Goal: Task Accomplishment & Management: Manage account settings

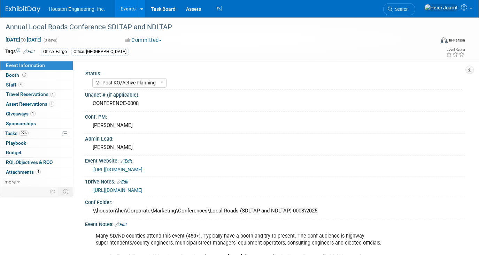
select select "2 - Post KO/Active Planning"
select select "Yes"
select select "Multi-sector/Any/All"
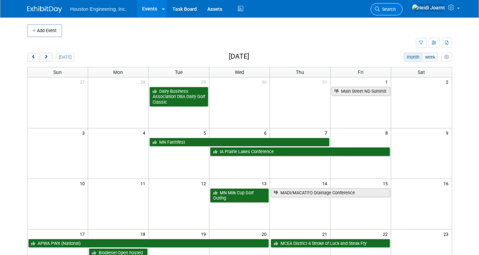
click at [396, 10] on span "Search" at bounding box center [388, 9] width 16 height 5
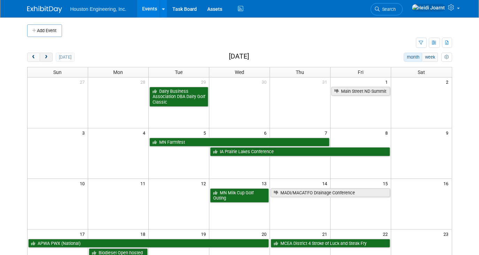
click at [44, 56] on span "next" at bounding box center [46, 57] width 5 height 5
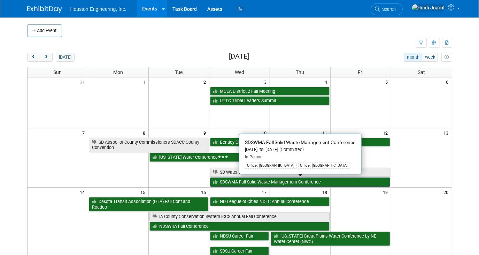
scroll to position [31, 0]
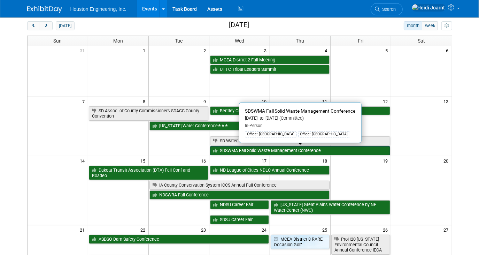
click at [243, 152] on link "SDSWMA Fall Solid Waste Management Conference" at bounding box center [300, 150] width 180 height 9
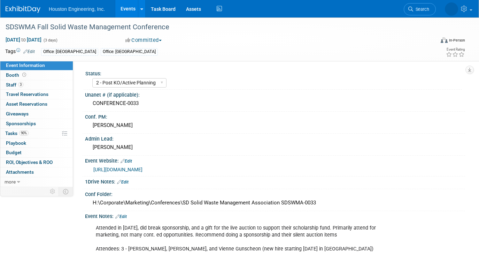
select select "2 - Post KO/Active Planning"
select select "No"
select select "Multi-sector/Any/All"
click at [38, 86] on link "3 Staff 3" at bounding box center [36, 84] width 72 height 9
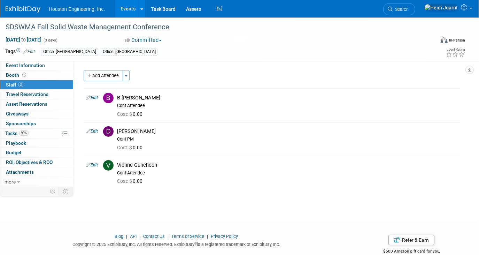
click at [129, 13] on link "Events" at bounding box center [127, 8] width 25 height 17
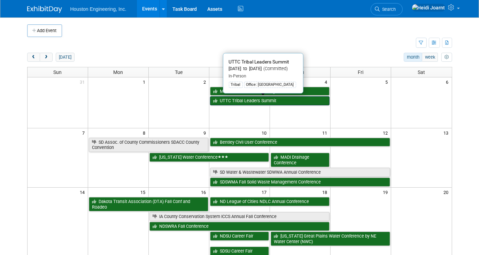
click at [234, 103] on link "UTTC Tribal Leaders Summit" at bounding box center [270, 100] width 120 height 9
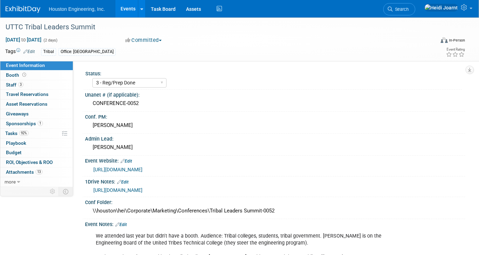
select select "3 - Reg/Prep Done"
select select "No"
select select "Multi-sector/Any/All"
click at [130, 14] on link "Events" at bounding box center [127, 8] width 25 height 17
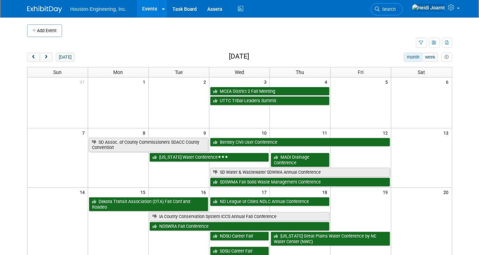
click at [396, 9] on span "Search" at bounding box center [388, 9] width 16 height 5
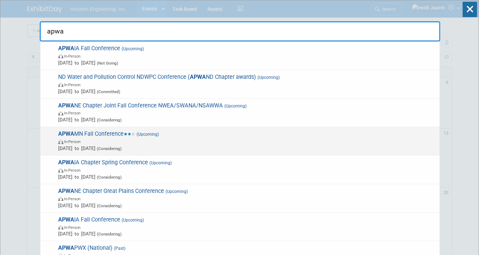
type input "apwa"
click at [130, 131] on span "APWA MN Fall Conference (Upcoming) In-Person Nov 20, 2025 to Nov 21, 2025 (Cons…" at bounding box center [246, 140] width 380 height 21
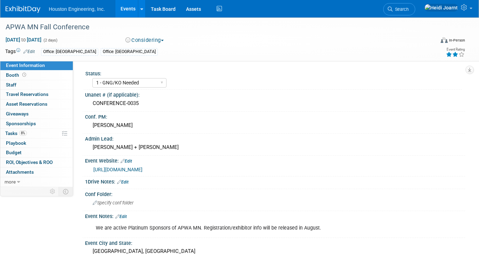
select select "1 - GNG/KO Needed"
select select "Pending"
select select "Multi-sector/Any/All"
click at [128, 13] on link "Events" at bounding box center [127, 8] width 25 height 17
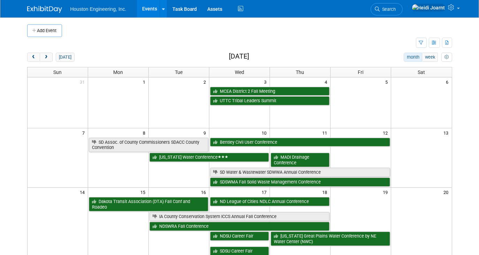
scroll to position [31, 0]
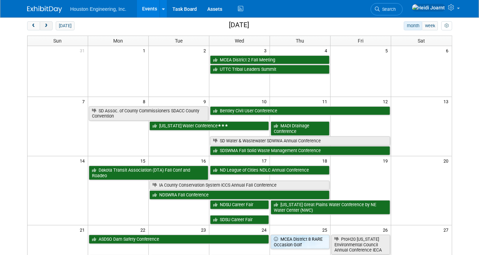
click at [49, 26] on button "next" at bounding box center [46, 25] width 13 height 9
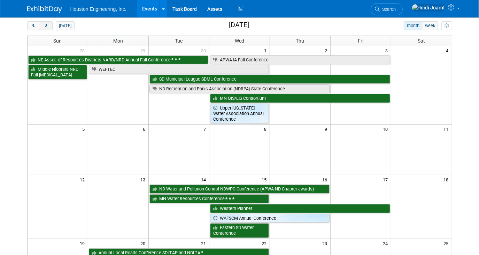
click at [46, 26] on span "next" at bounding box center [46, 26] width 5 height 5
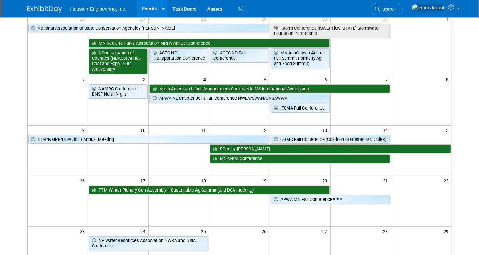
scroll to position [0, 0]
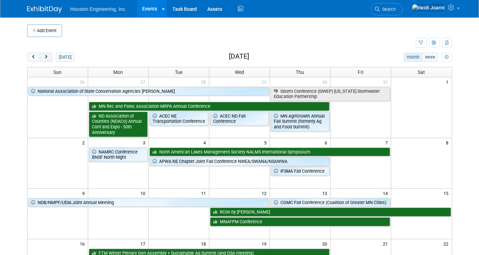
click at [46, 53] on button "next" at bounding box center [46, 57] width 13 height 9
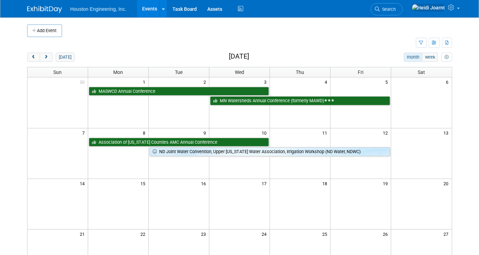
scroll to position [31, 0]
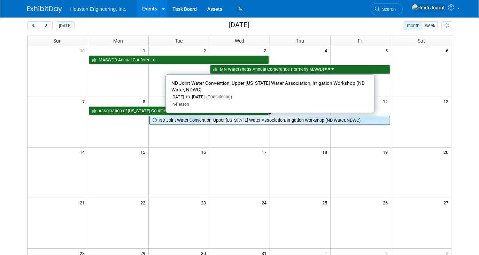
click at [205, 119] on link "ND Joint Water Convention, Upper [US_STATE] Water Association, Irrigation Works…" at bounding box center [269, 120] width 241 height 9
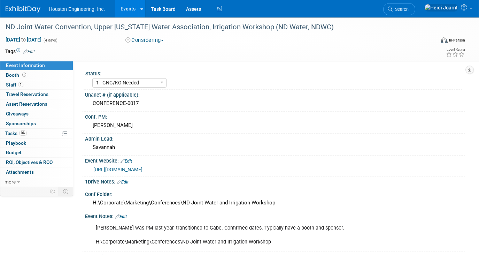
select select "1 - GNG/KO Needed"
select select "Pending"
select select "Water Resources"
click at [134, 11] on link "Events" at bounding box center [127, 8] width 25 height 17
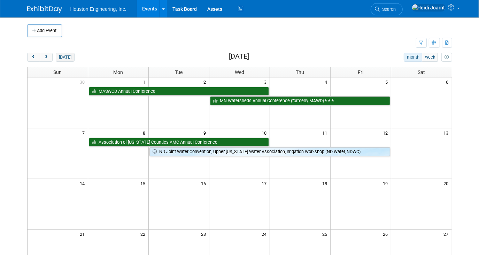
click at [61, 59] on button "[DATE]" at bounding box center [65, 57] width 18 height 9
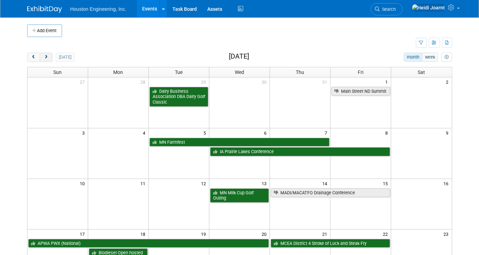
click at [46, 56] on span "next" at bounding box center [46, 57] width 5 height 5
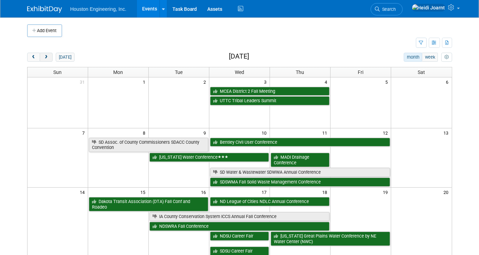
click at [46, 55] on span "next" at bounding box center [46, 57] width 5 height 5
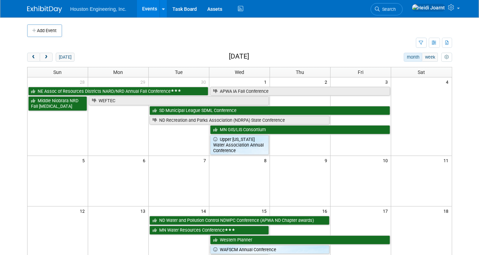
scroll to position [31, 0]
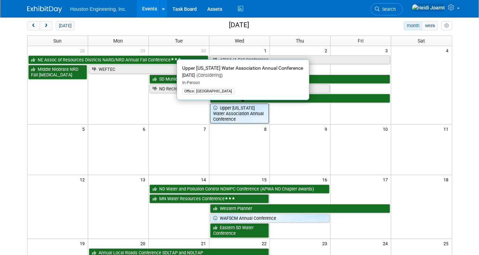
click at [223, 113] on link "Upper [US_STATE] Water Association Annual Conference" at bounding box center [239, 113] width 59 height 20
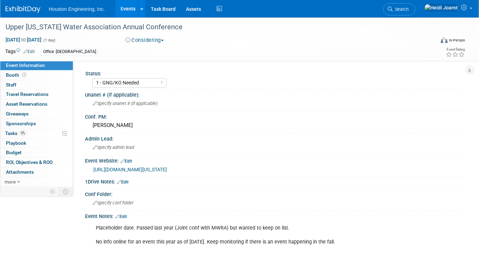
select select "1 - GNG/KO Needed"
select select "Water Resources"
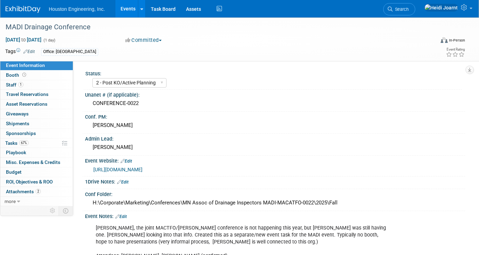
select select "2 - Post KO/Active Planning"
select select "Yes"
select select "Water Resources"
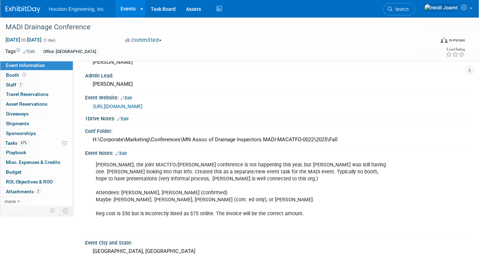
click at [125, 151] on link "Edit" at bounding box center [120, 153] width 11 height 5
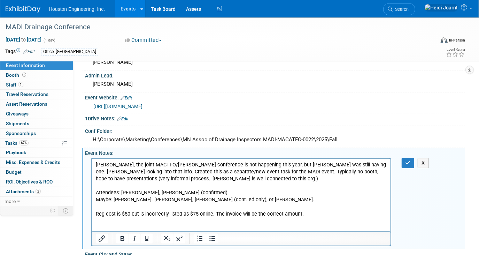
scroll to position [0, 0]
click at [162, 192] on p "Per Chris, the joint MACTFO/MADI Drainage conference is not happening this year…" at bounding box center [240, 196] width 291 height 70
click at [409, 161] on icon "button" at bounding box center [408, 162] width 5 height 5
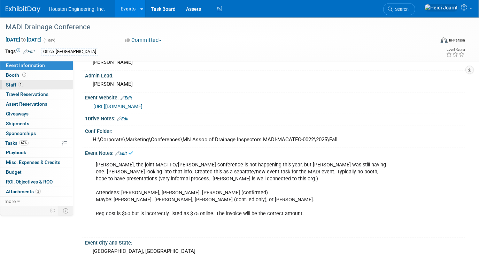
click at [40, 85] on link "1 Staff 1" at bounding box center [36, 84] width 72 height 9
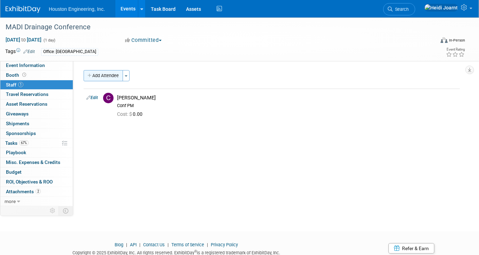
click at [113, 78] on button "Add Attendee" at bounding box center [103, 75] width 39 height 11
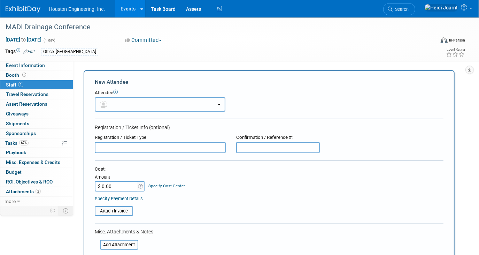
click at [112, 101] on button "button" at bounding box center [160, 104] width 131 height 14
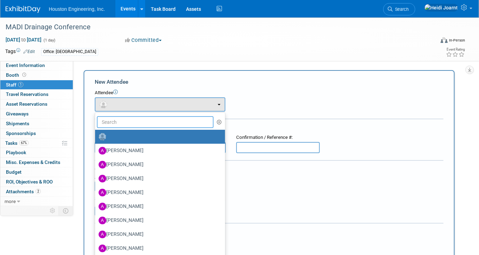
click at [117, 119] on input "text" at bounding box center [155, 122] width 117 height 12
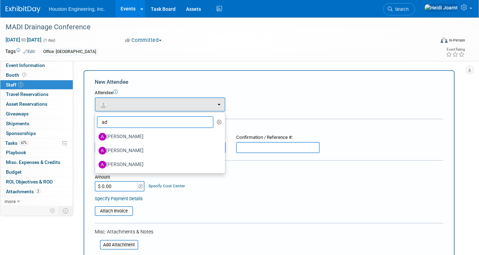
type input "a"
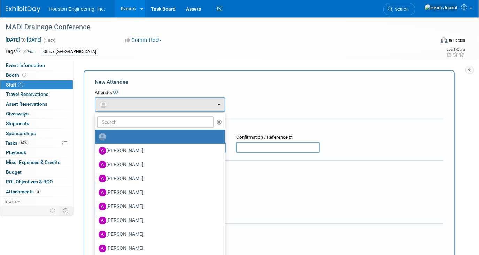
click at [245, 230] on div "Misc. Attachments & Notes" at bounding box center [269, 231] width 349 height 7
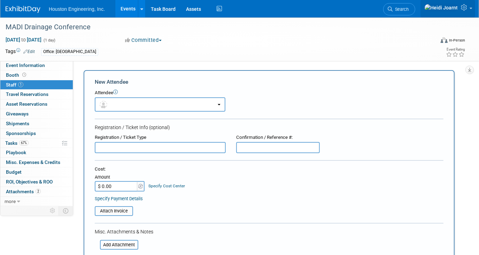
click at [464, 5] on link at bounding box center [448, 8] width 55 height 17
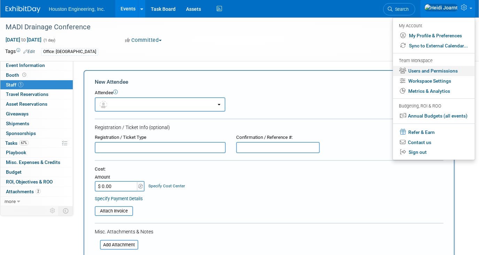
click at [434, 72] on link "Users and Permissions" at bounding box center [434, 71] width 82 height 10
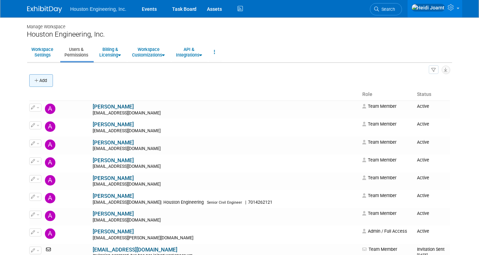
click at [44, 83] on button "Add" at bounding box center [41, 80] width 24 height 13
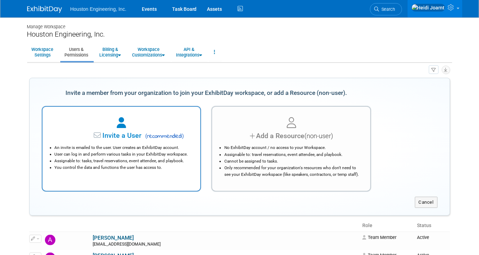
click at [132, 138] on span "Invite a User" at bounding box center [100, 135] width 83 height 8
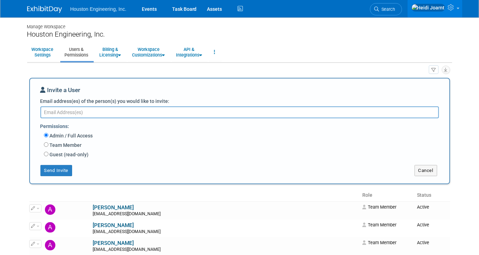
click at [53, 144] on label "Team Member" at bounding box center [64, 144] width 33 height 7
click at [48, 144] on input "Team Member" at bounding box center [46, 144] width 5 height 5
radio input "true"
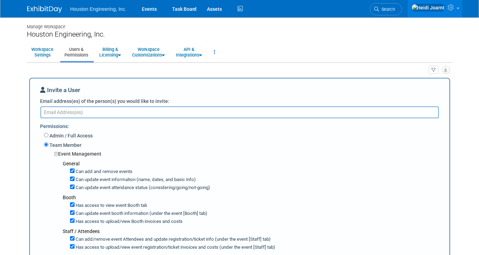
click at [89, 112] on textarea "Email address(es) of the person(s) you would like to invite:" at bounding box center [239, 112] width 399 height 12
paste textarea "breeve@houstoneng.com"
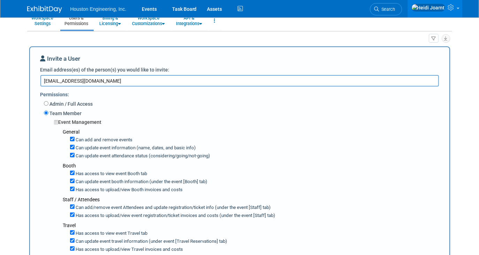
type textarea "breeve@houstoneng.com"
click at [72, 137] on input "Can add and remove events" at bounding box center [72, 139] width 5 height 5
checkbox input "false"
click at [75, 146] on label "Can update event information (name, dates, and basic info)" at bounding box center [136, 148] width 122 height 7
click at [75, 146] on input "Can update event information (name, dates, and basic info)" at bounding box center [72, 147] width 5 height 5
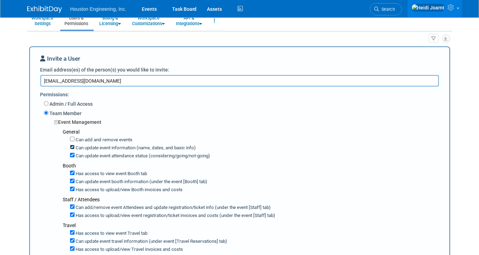
checkbox input "false"
click at [72, 155] on input "Can update event attendance status (considering/going/not-going)" at bounding box center [72, 155] width 5 height 5
checkbox input "false"
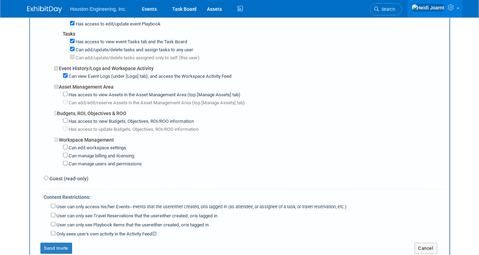
scroll to position [412, 0]
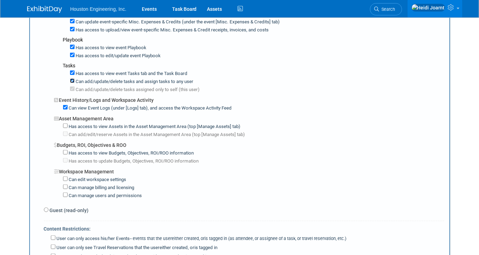
click at [73, 78] on input "Can add/update/delete tasks and assign tasks to any user" at bounding box center [72, 80] width 5 height 5
checkbox input "false"
click at [66, 123] on input "Has access to view Assets in the Asset Management Area (top [Manage Assets] tab)" at bounding box center [65, 125] width 5 height 5
checkbox input "true"
click at [67, 150] on input "Has access to view Budgets, Objectives, ROI/ROO information" at bounding box center [65, 152] width 5 height 5
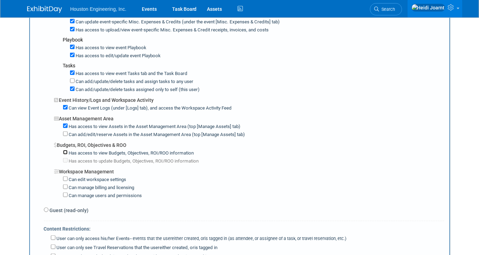
checkbox input "true"
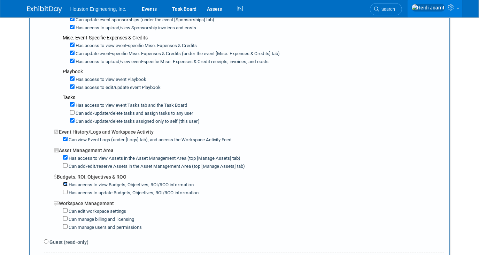
scroll to position [475, 0]
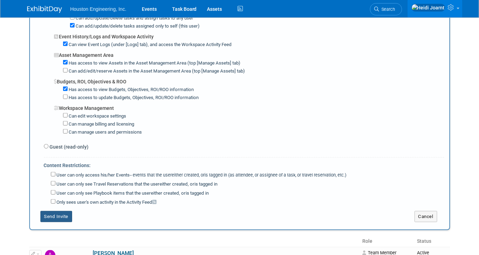
click at [68, 211] on button "Send Invite" at bounding box center [56, 216] width 32 height 11
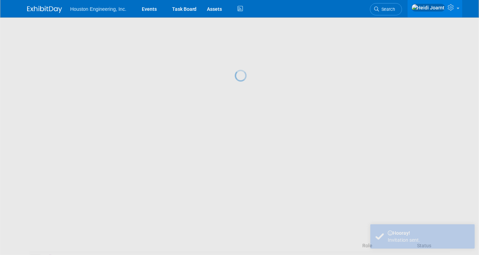
scroll to position [0, 0]
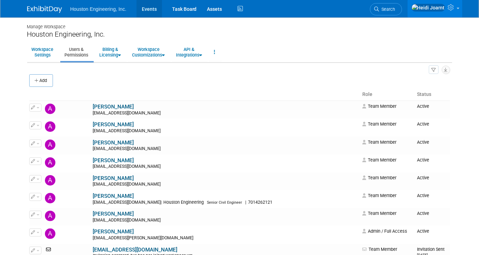
click at [155, 10] on link "Events" at bounding box center [149, 8] width 25 height 17
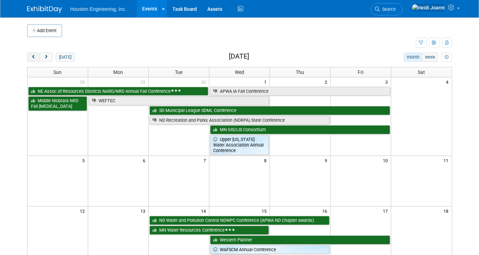
click at [36, 60] on button "prev" at bounding box center [33, 57] width 13 height 9
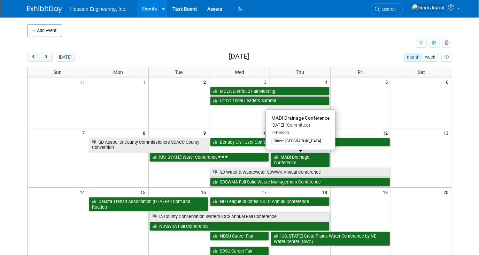
click at [286, 156] on link "MADI Drainage Conference" at bounding box center [300, 160] width 59 height 14
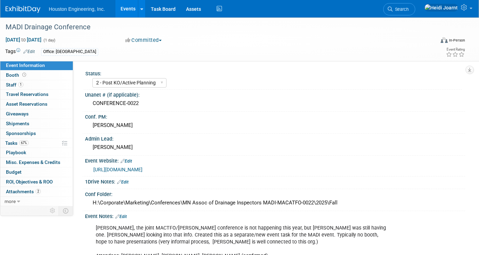
select select "2 - Post KO/Active Planning"
select select "Yes"
select select "Water Resources"
click at [56, 85] on link "1 Staff 1" at bounding box center [36, 84] width 72 height 9
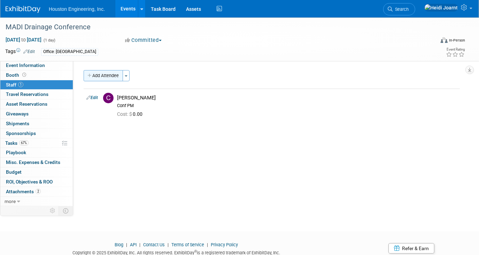
click at [119, 79] on button "Add Attendee" at bounding box center [103, 75] width 39 height 11
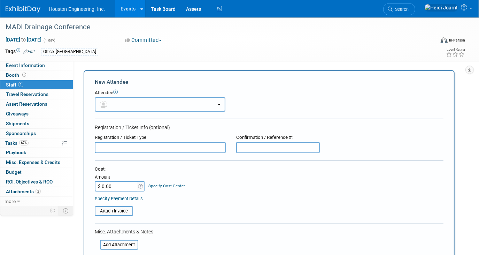
click at [140, 103] on button "button" at bounding box center [160, 104] width 131 height 14
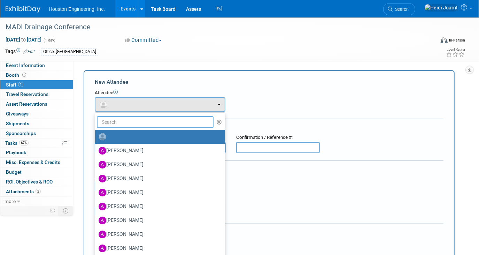
click at [148, 126] on input "text" at bounding box center [155, 122] width 117 height 12
type input "m"
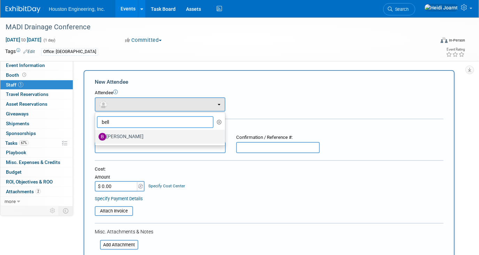
type input "bell"
click at [156, 135] on label "Belle Reeve" at bounding box center [159, 136] width 120 height 11
click at [96, 135] on input "Belle Reeve" at bounding box center [94, 135] width 5 height 5
select select "a4e76710-aee5-4458-9112-a9a12067f6dc"
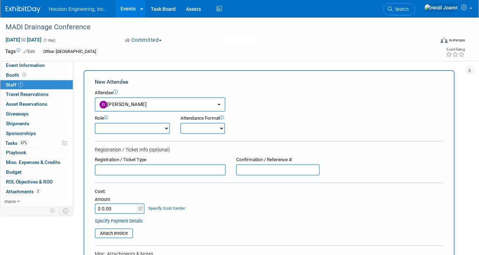
click at [126, 129] on select "Conf Attendee Conf PM Demonstrator Host Planner Presenter Sales Representative" at bounding box center [132, 128] width 75 height 11
select select "200"
click at [95, 123] on select "Conf Attendee Conf PM Demonstrator Host Planner Presenter Sales Representative" at bounding box center [132, 128] width 75 height 11
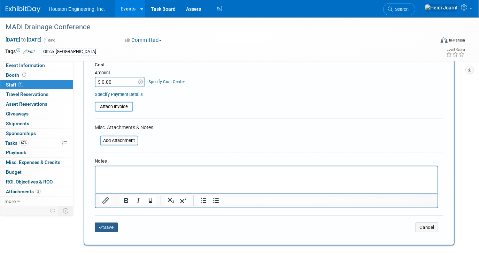
click at [109, 224] on button "Save" at bounding box center [106, 227] width 23 height 10
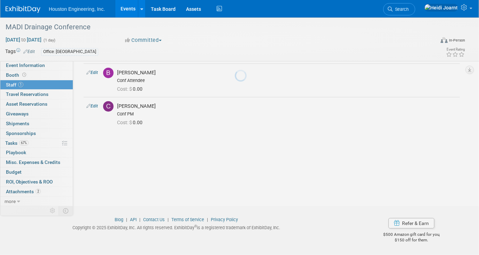
scroll to position [25, 0]
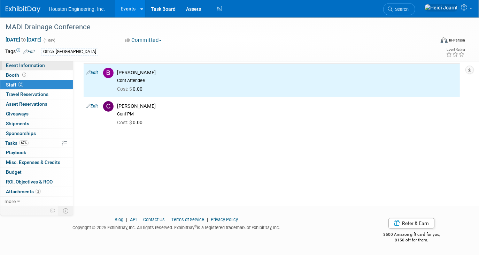
click at [24, 64] on span "Event Information" at bounding box center [25, 65] width 39 height 6
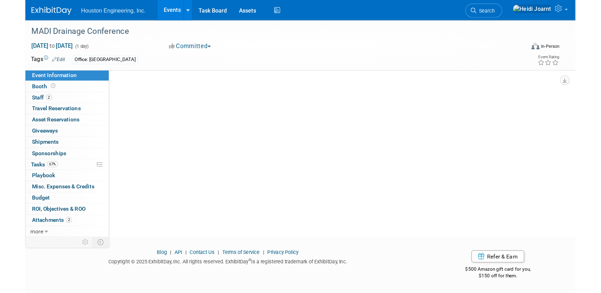
scroll to position [0, 0]
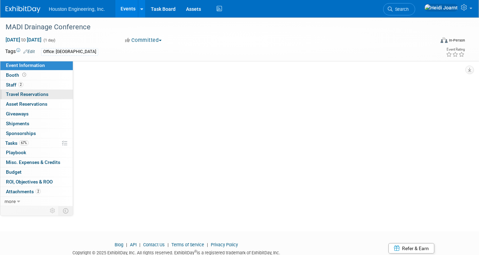
select select "2 - Post KO/Active Planning"
select select "Yes"
select select "Water Resources"
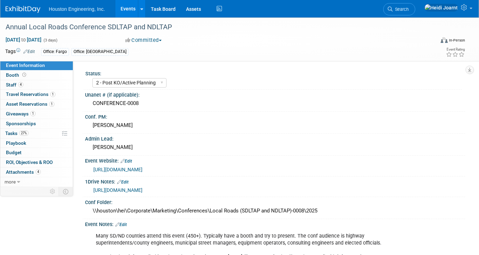
select select "2 - Post KO/Active Planning"
select select "Yes"
select select "Multi-sector/Any/All"
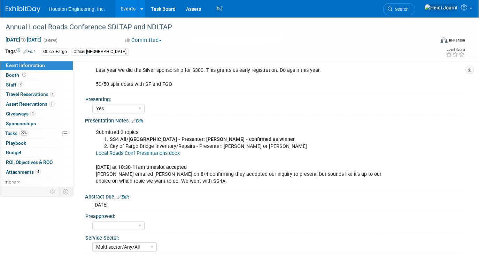
click at [130, 7] on link "Events" at bounding box center [127, 8] width 25 height 17
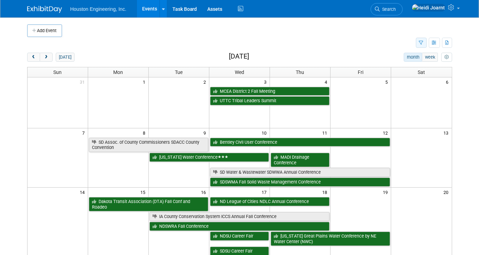
click at [425, 42] on button "button" at bounding box center [421, 43] width 11 height 10
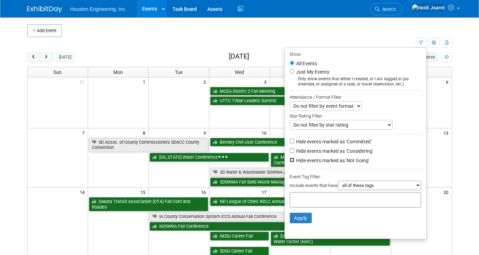
click at [290, 159] on input "Hide events marked as 'Not Going'" at bounding box center [292, 160] width 5 height 5
checkbox input "true"
click at [299, 218] on button "Apply" at bounding box center [301, 218] width 22 height 10
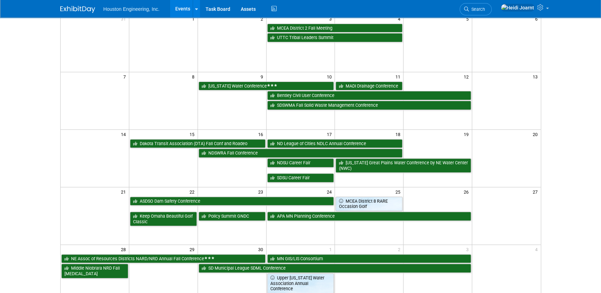
scroll to position [126, 0]
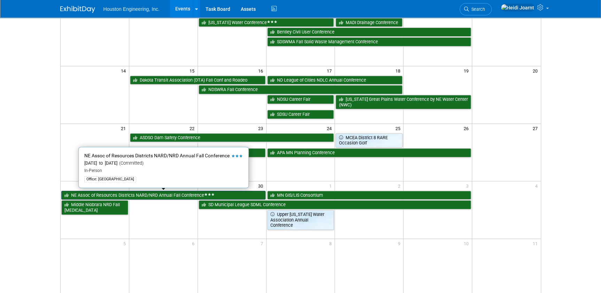
click at [150, 196] on link "NE Assoc of Resources Districts NARD/NRD Annual Fall Conference" at bounding box center [163, 195] width 204 height 9
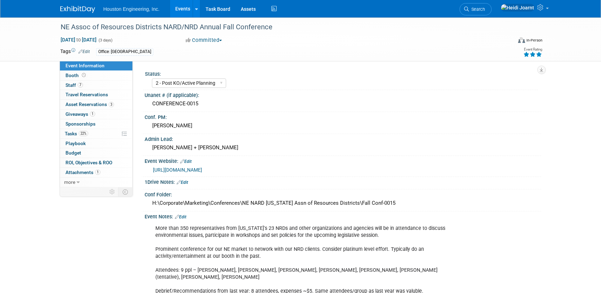
select select "2 - Post KO/Active Planning"
select select "Pending"
select select "Water Resources"
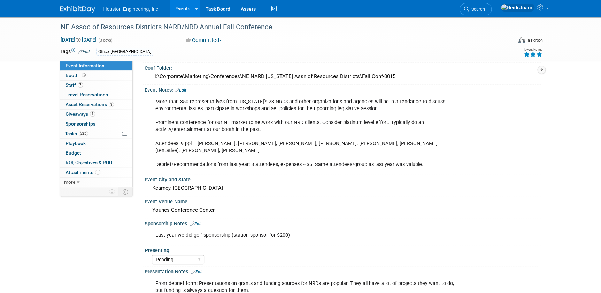
scroll to position [95, 0]
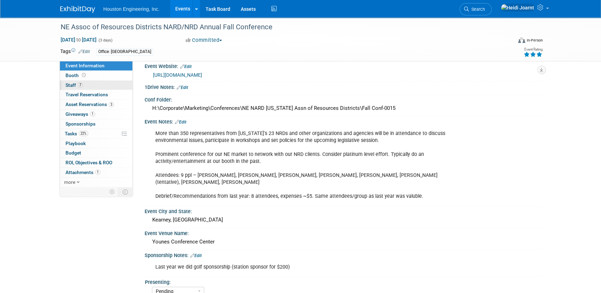
click at [93, 88] on link "7 Staff 7" at bounding box center [96, 84] width 72 height 9
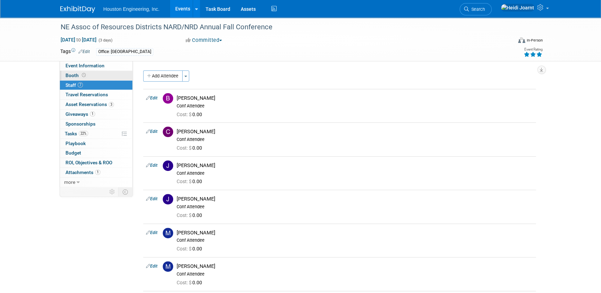
click at [95, 76] on link "Booth" at bounding box center [96, 75] width 72 height 9
select select "Yes"
select select "[GEOGRAPHIC_DATA]"
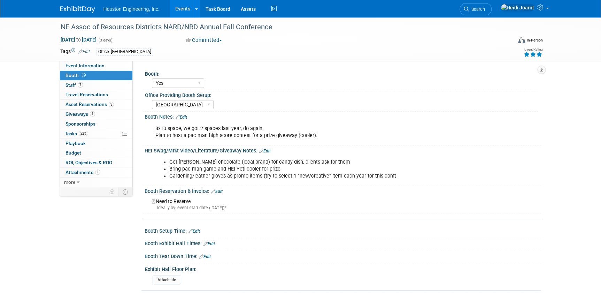
scroll to position [95, 0]
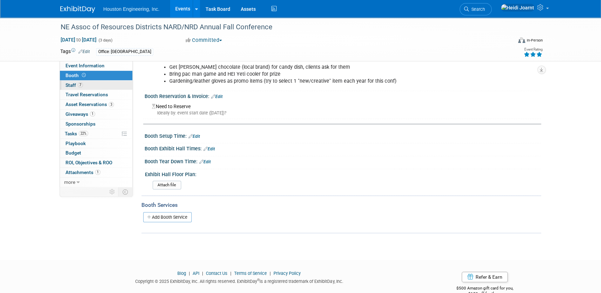
click at [93, 82] on link "7 Staff 7" at bounding box center [96, 84] width 72 height 9
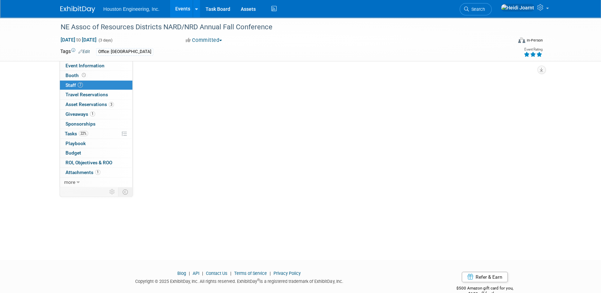
scroll to position [0, 0]
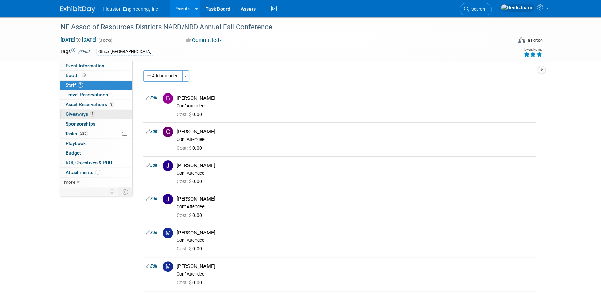
click at [90, 116] on span "Giveaways 1" at bounding box center [81, 114] width 30 height 6
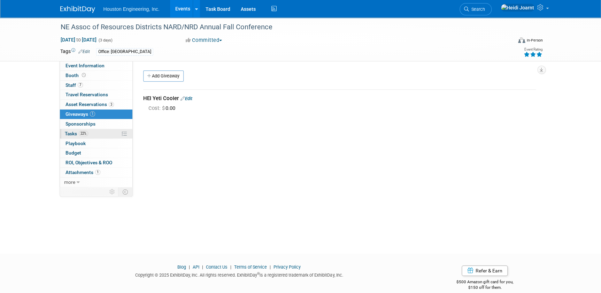
click at [88, 133] on link "22% Tasks 22%" at bounding box center [96, 133] width 72 height 9
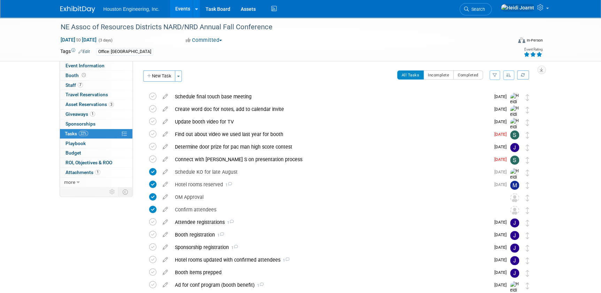
click at [512, 76] on button "button" at bounding box center [508, 74] width 11 height 9
click at [501, 102] on link "By Due Date" at bounding box center [489, 107] width 50 height 10
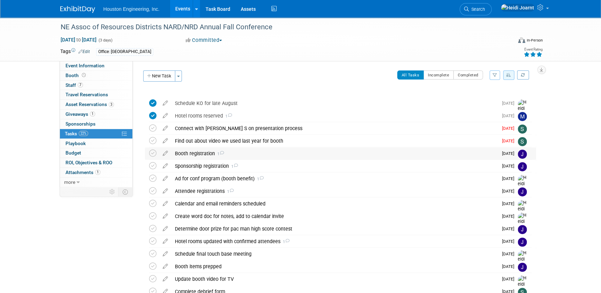
click at [268, 153] on div "Booth registration 1" at bounding box center [334, 153] width 327 height 12
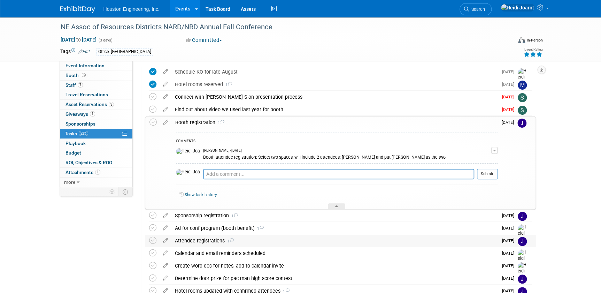
scroll to position [63, 0]
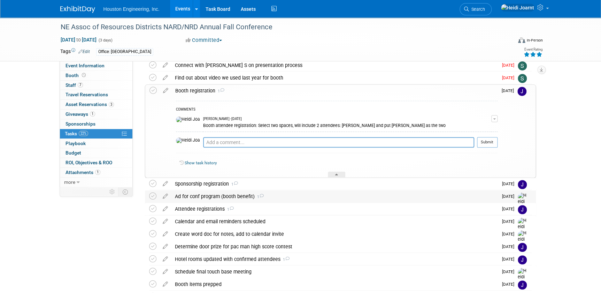
click at [269, 193] on div "Ad for conf program (booth benefit) 1" at bounding box center [334, 196] width 327 height 12
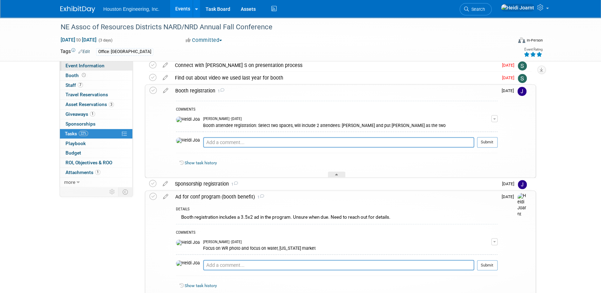
click at [83, 68] on span "Event Information" at bounding box center [85, 66] width 39 height 6
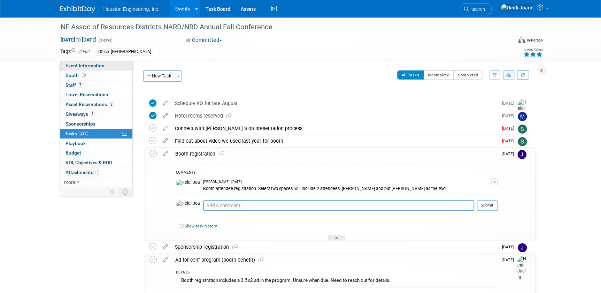
select select "2 - Post KO/Active Planning"
select select "Pending"
select select "Water Resources"
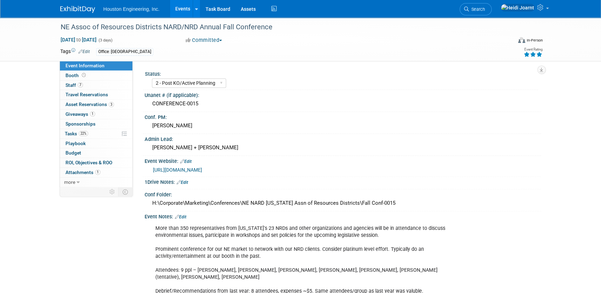
click at [186, 169] on link "https://www.nrdnet.org/events" at bounding box center [177, 170] width 49 height 6
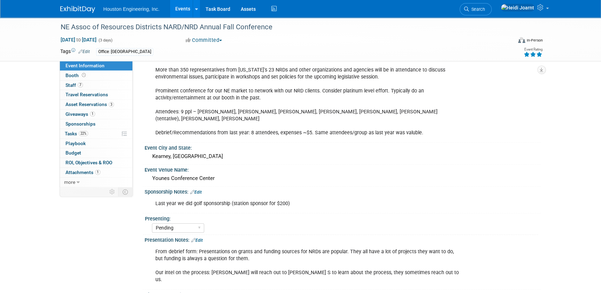
scroll to position [209, 0]
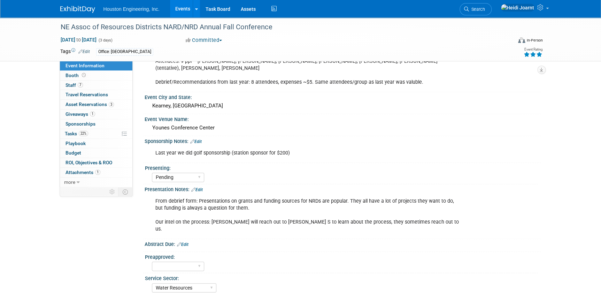
click at [199, 139] on link "Edit" at bounding box center [195, 141] width 11 height 5
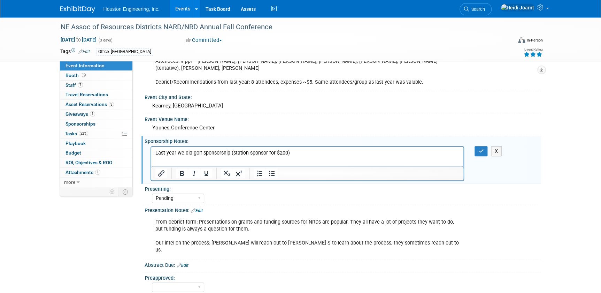
scroll to position [0, 0]
click at [309, 154] on p "Last year we did golf sponsorship (station sponsor for $200)" at bounding box center [307, 152] width 305 height 7
click at [85, 137] on link "22% Tasks 22%" at bounding box center [96, 133] width 72 height 9
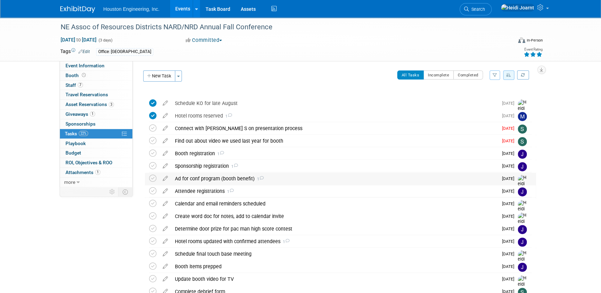
click at [245, 181] on div "Ad for conf program (booth benefit) 1" at bounding box center [334, 178] width 327 height 12
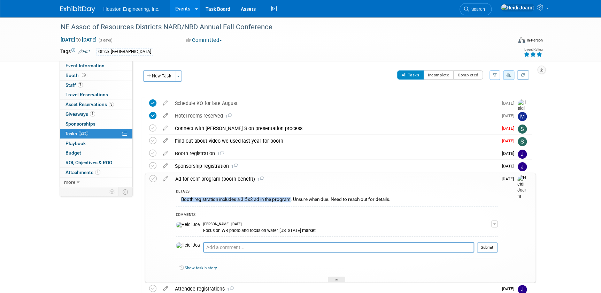
drag, startPoint x: 290, startPoint y: 199, endPoint x: 175, endPoint y: 199, distance: 115.7
click at [175, 199] on div "DETAILS Booth registration includes a 3.5x2 ad in the program. Unsure when due.…" at bounding box center [335, 234] width 326 height 98
copy div "Booth registration includes a 3.5x2 ad in the program"
click at [82, 74] on icon at bounding box center [84, 75] width 4 height 4
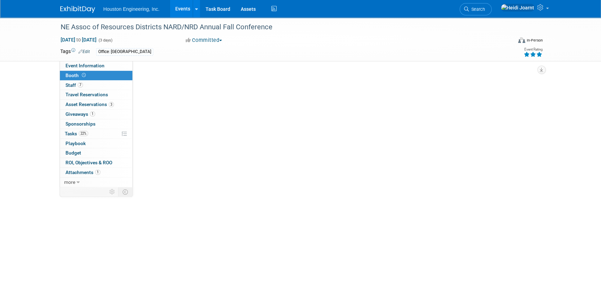
select select "Yes"
select select "[GEOGRAPHIC_DATA]"
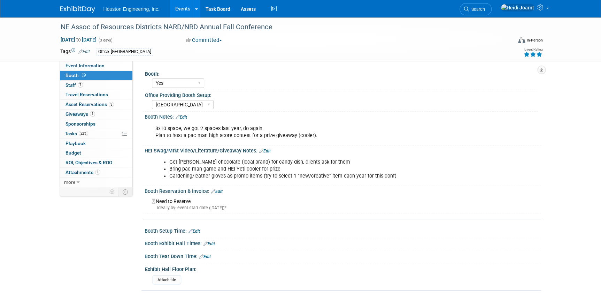
click at [185, 113] on div "Booth Notes: Edit" at bounding box center [343, 116] width 397 height 9
click at [185, 116] on link "Edit" at bounding box center [181, 117] width 11 height 5
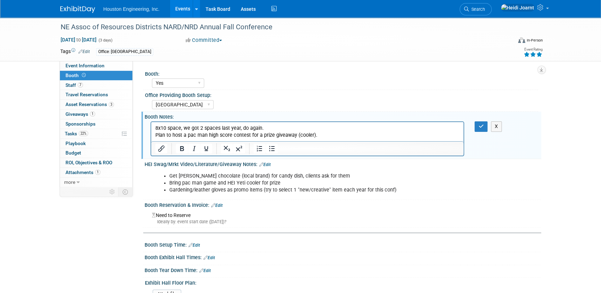
click at [277, 127] on p "8x10 space, we got 2 spaces last year, do again. Plan to host a pac man high sc…" at bounding box center [307, 132] width 305 height 14
click at [384, 127] on p "8x10 space, we got 2 spaces last year, do again. Booth registration includes a …" at bounding box center [307, 132] width 305 height 14
click at [339, 126] on p "8x10 space, we got 2 spaces last year, do again. Booth registration includes a …" at bounding box center [307, 132] width 305 height 14
click at [410, 125] on p "8x10 space, we got 2 spaces last year, do again. Booth registration includes a …" at bounding box center [307, 132] width 305 height 14
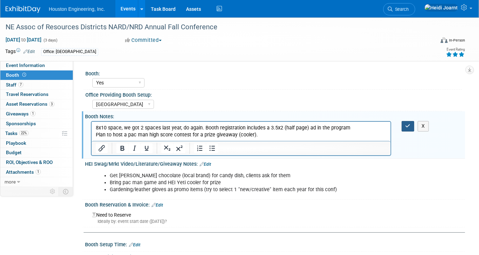
click at [406, 123] on icon "button" at bounding box center [408, 125] width 5 height 5
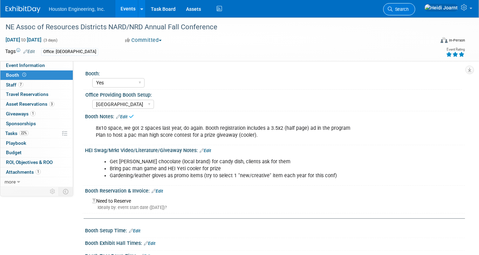
click at [409, 7] on span "Search" at bounding box center [401, 9] width 16 height 5
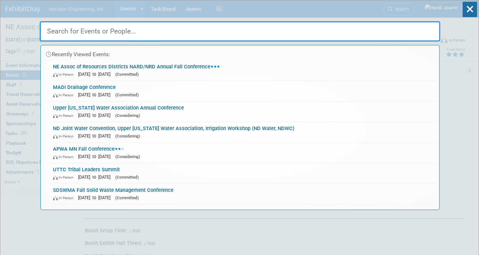
click at [385, 34] on input "text" at bounding box center [240, 31] width 401 height 20
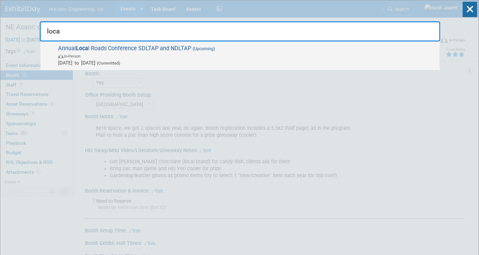
type input "loca"
click at [219, 59] on span "Oct 20, 2025 to Oct 22, 2025 (Committed)" at bounding box center [247, 62] width 378 height 7
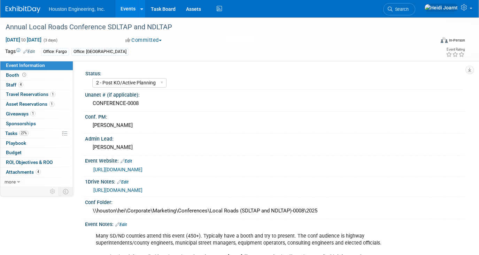
select select "2 - Post KO/Active Planning"
select select "Yes"
select select "Multi-sector/Any/All"
click at [30, 171] on span "Attachments 4" at bounding box center [23, 172] width 35 height 6
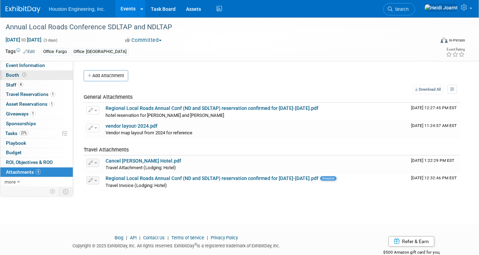
click at [32, 77] on link "Booth" at bounding box center [36, 74] width 72 height 9
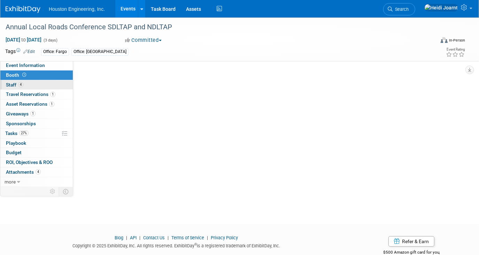
select select "Yes"
select select "[GEOGRAPHIC_DATA]"
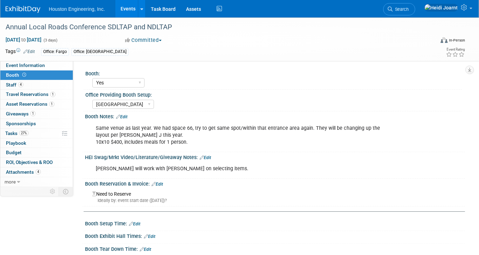
scroll to position [139, 0]
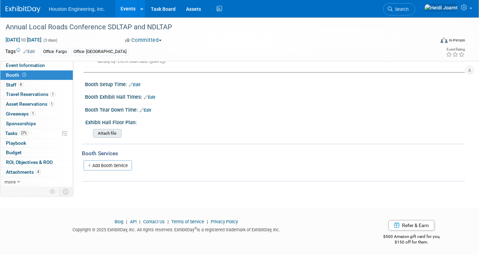
click at [113, 135] on input "file" at bounding box center [73, 133] width 95 height 8
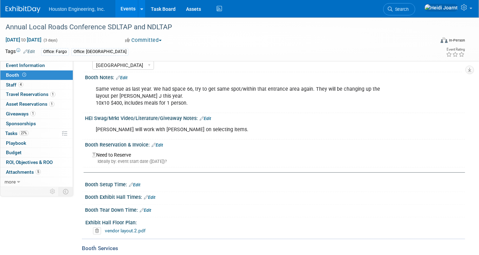
scroll to position [0, 0]
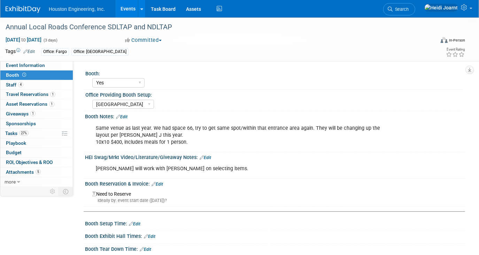
click at [126, 115] on link "Edit" at bounding box center [121, 116] width 11 height 5
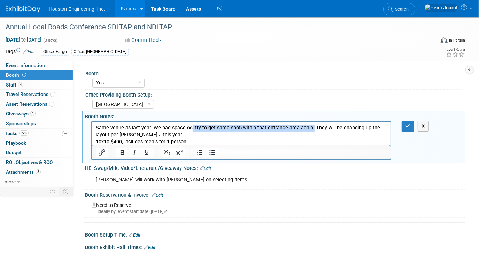
drag, startPoint x: 308, startPoint y: 130, endPoint x: 188, endPoint y: 129, distance: 119.5
click at [188, 129] on p "Same venue as last year. We had space 66, try to get same spot/within that entr…" at bounding box center [240, 134] width 291 height 21
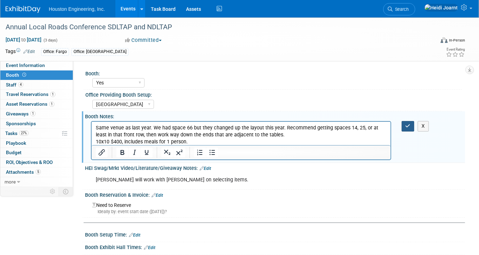
click at [404, 126] on button "button" at bounding box center [408, 126] width 13 height 10
